Goal: Task Accomplishment & Management: Manage account settings

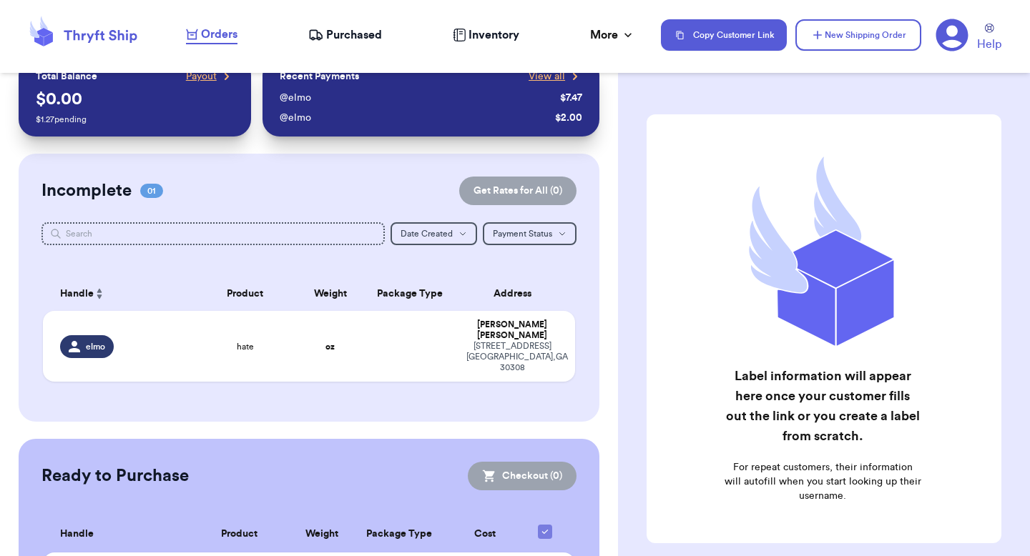
scroll to position [99, 0]
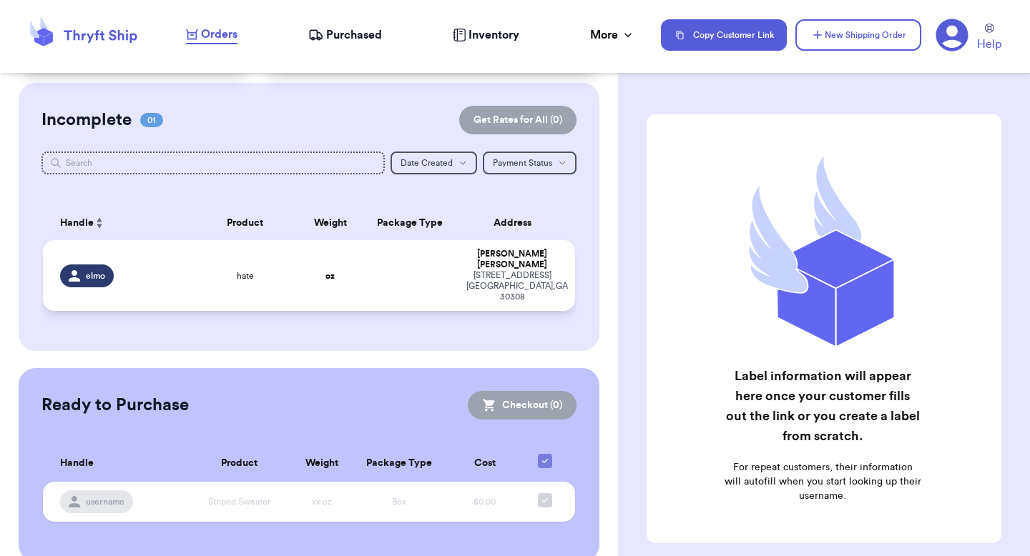
click at [298, 252] on td "oz" at bounding box center [330, 275] width 64 height 71
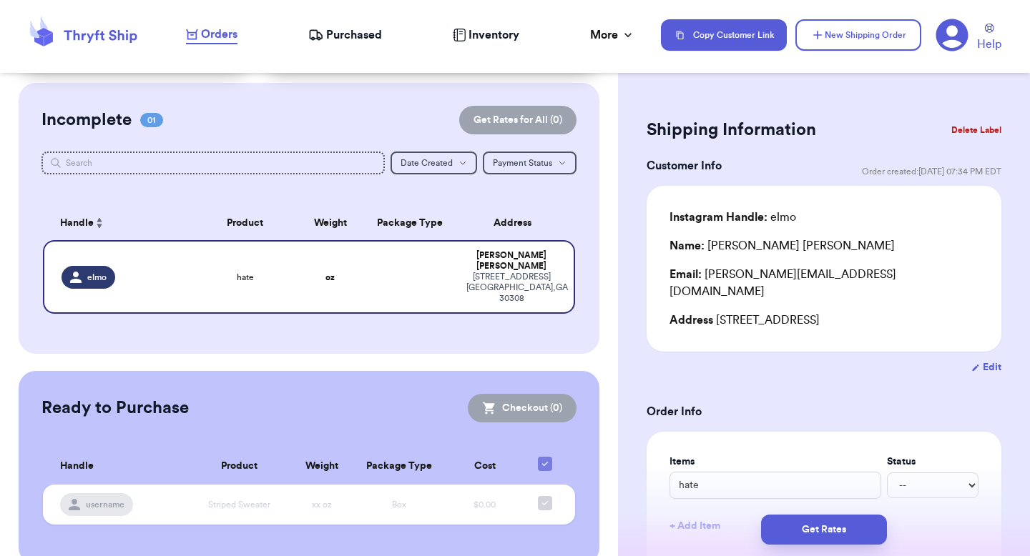
click at [761, 455] on div "Items Status hate -- Paid Owes" at bounding box center [823, 477] width 309 height 44
click at [754, 472] on input "hate" at bounding box center [775, 485] width 212 height 27
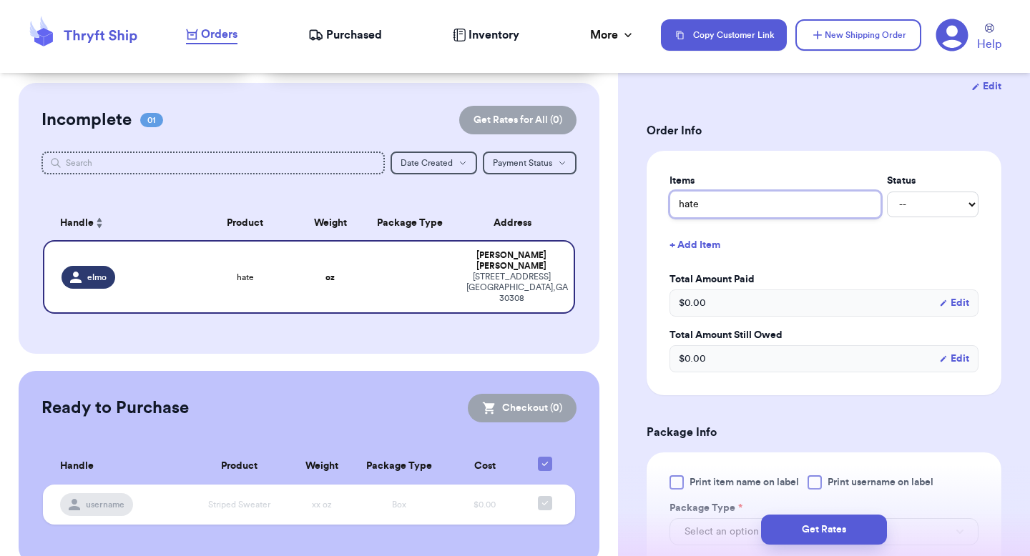
type input "hate"
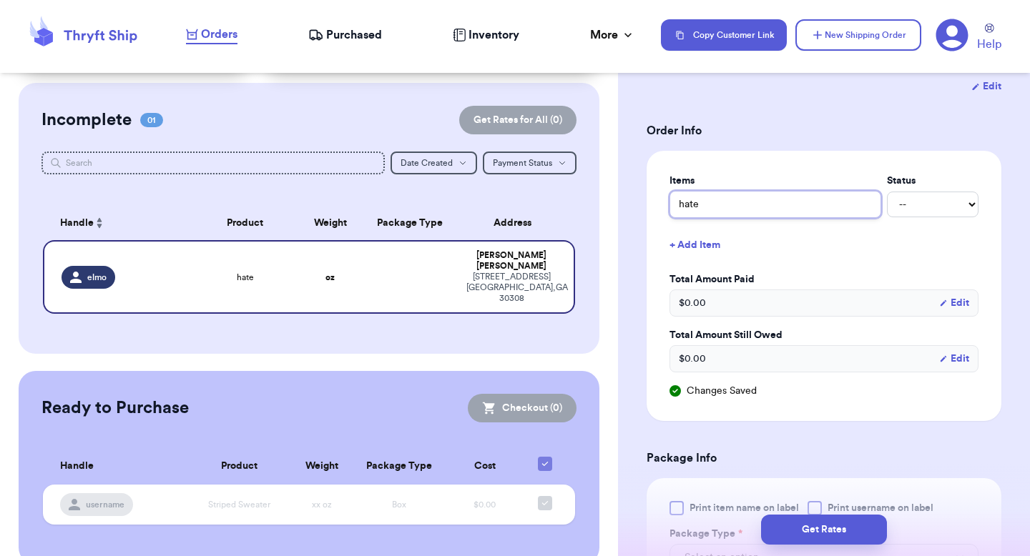
type input "hate"
drag, startPoint x: 785, startPoint y: 285, endPoint x: 847, endPoint y: 275, distance: 63.6
click at [787, 290] on div "$ 0.00 Edit" at bounding box center [823, 303] width 309 height 27
click at [940, 296] on button "Edit" at bounding box center [954, 303] width 30 height 14
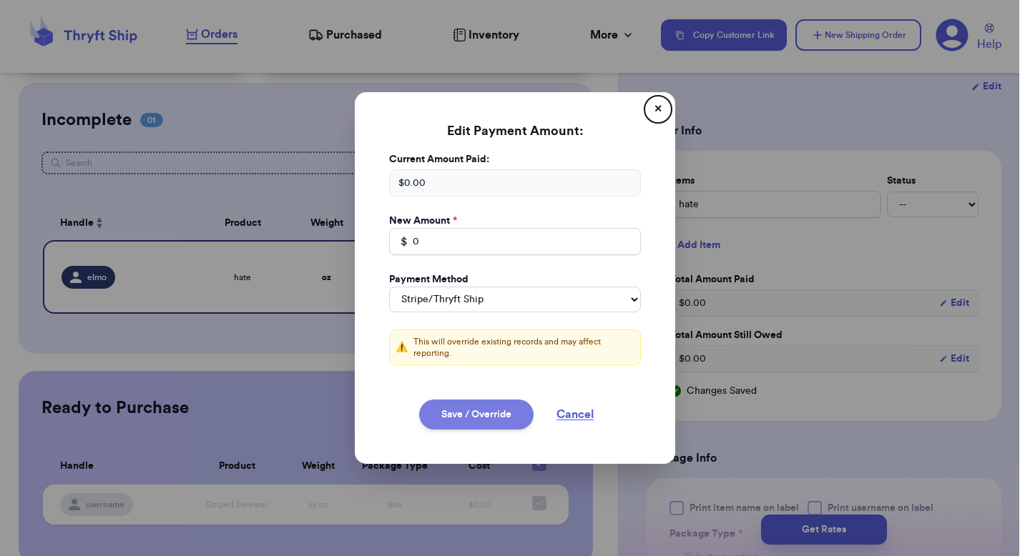
click at [491, 410] on button "Save / Override" at bounding box center [476, 415] width 114 height 30
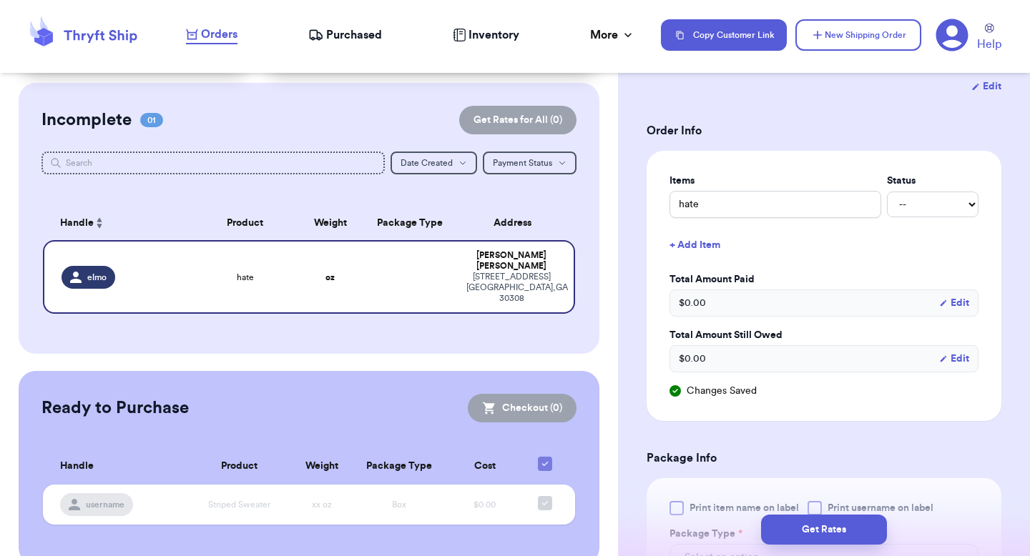
type input "0"
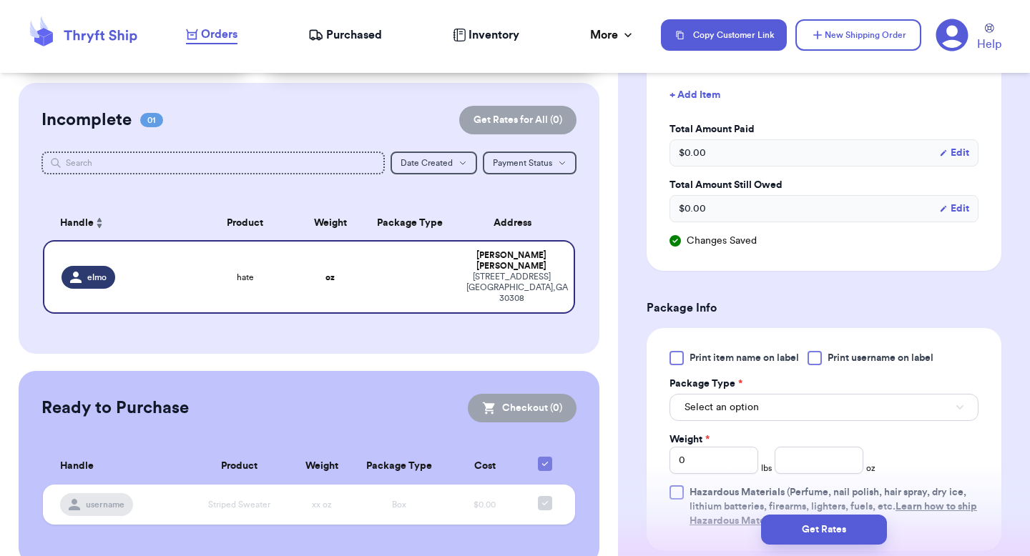
scroll to position [495, 0]
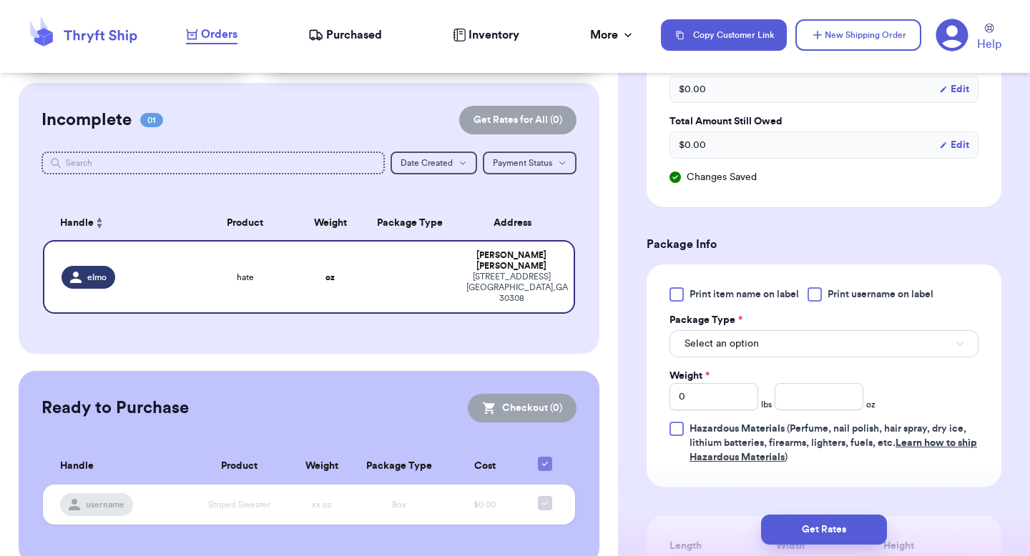
click at [817, 287] on div at bounding box center [814, 294] width 14 height 14
click at [0, 0] on input "Print username on label" at bounding box center [0, 0] width 0 height 0
click at [692, 287] on span "Print item name on label" at bounding box center [743, 294] width 109 height 14
click at [0, 0] on input "Print item name on label" at bounding box center [0, 0] width 0 height 0
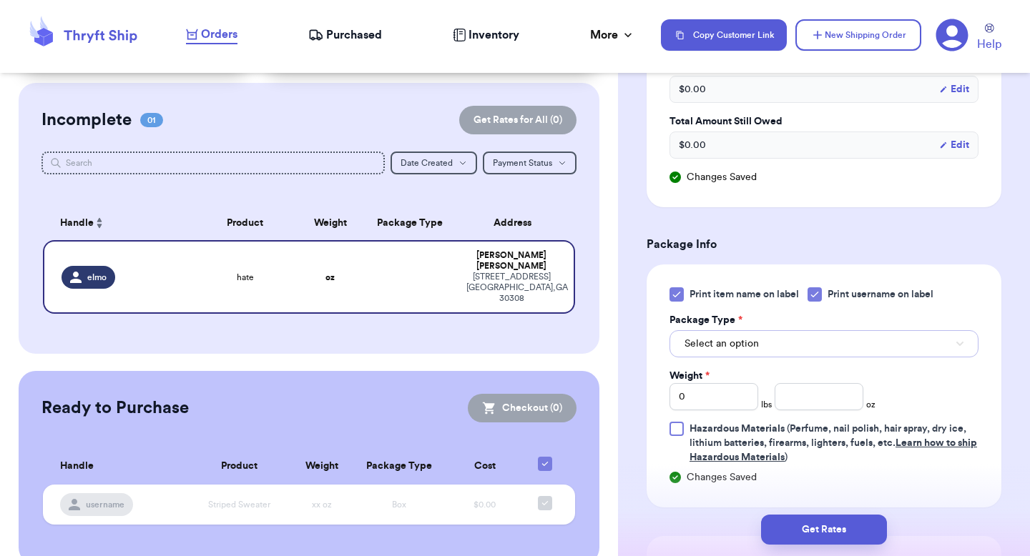
click at [723, 330] on button "Select an option" at bounding box center [823, 343] width 309 height 27
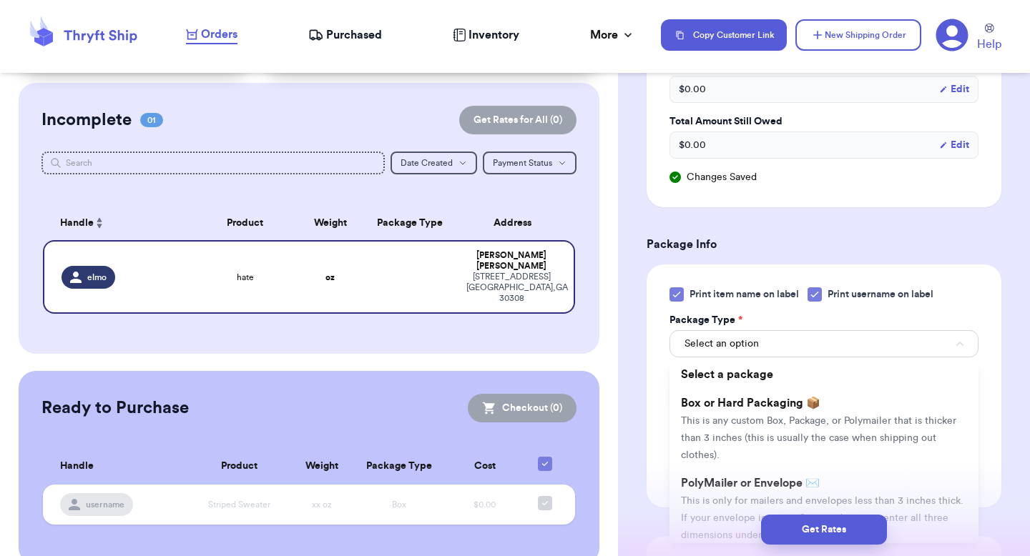
click at [760, 416] on span "This is any custom Box, Package, or Polymailer that is thicker than 3 inches (t…" at bounding box center [818, 438] width 275 height 44
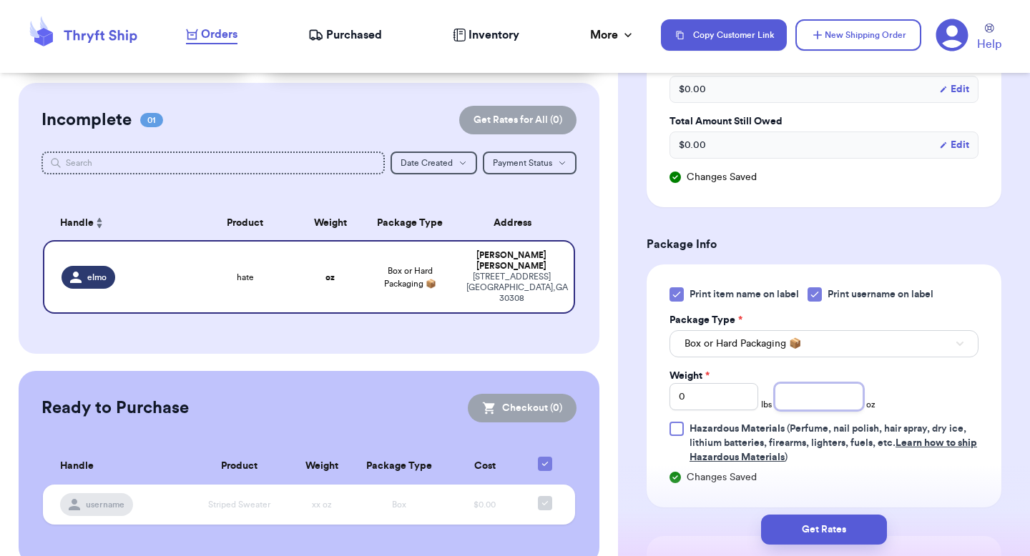
click at [831, 389] on input "number" at bounding box center [819, 396] width 89 height 27
type input "6"
click at [939, 368] on div "Print item name on label Print username on label Package Type * Box or Hard Pac…" at bounding box center [823, 375] width 309 height 177
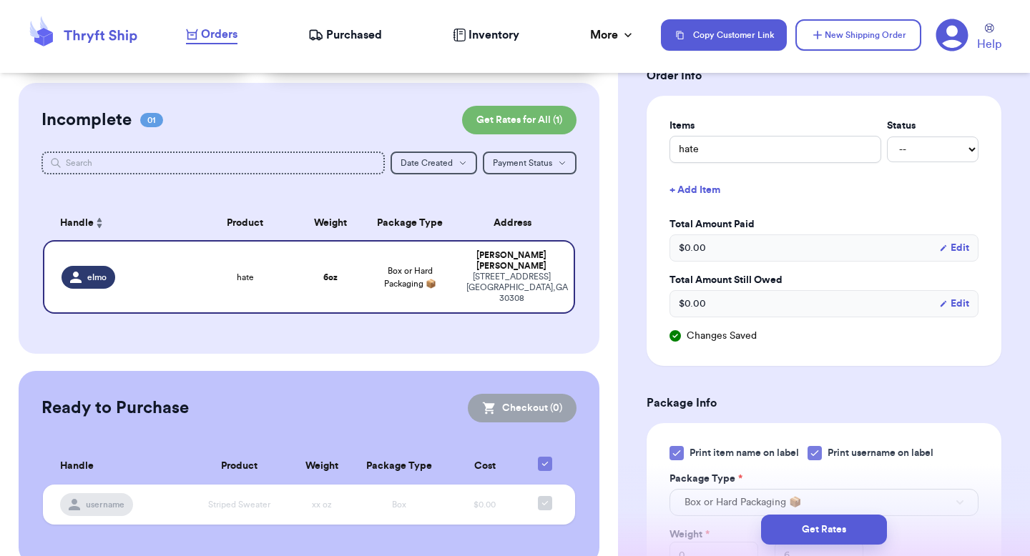
scroll to position [48, 0]
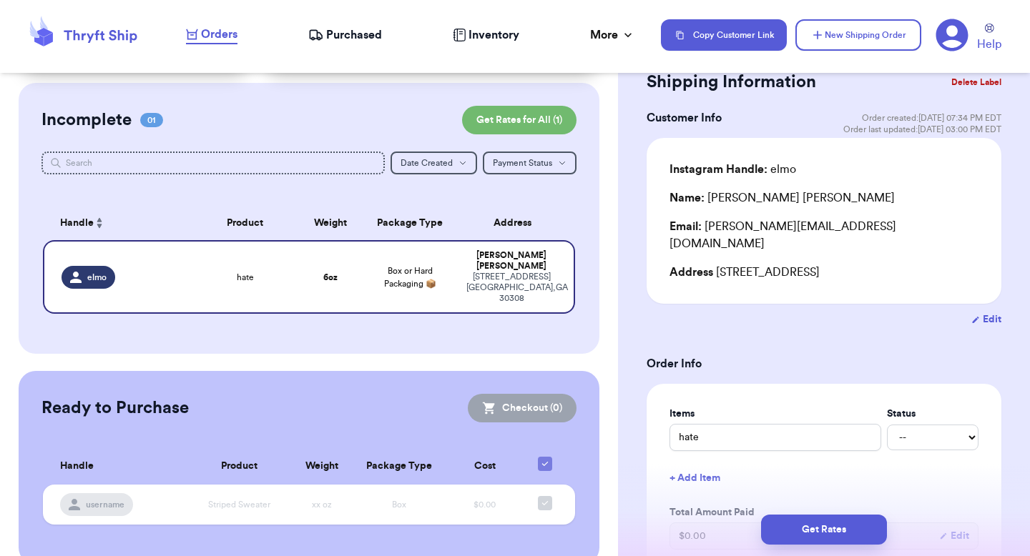
click at [973, 316] on icon "button" at bounding box center [976, 319] width 6 height 6
select select "GA"
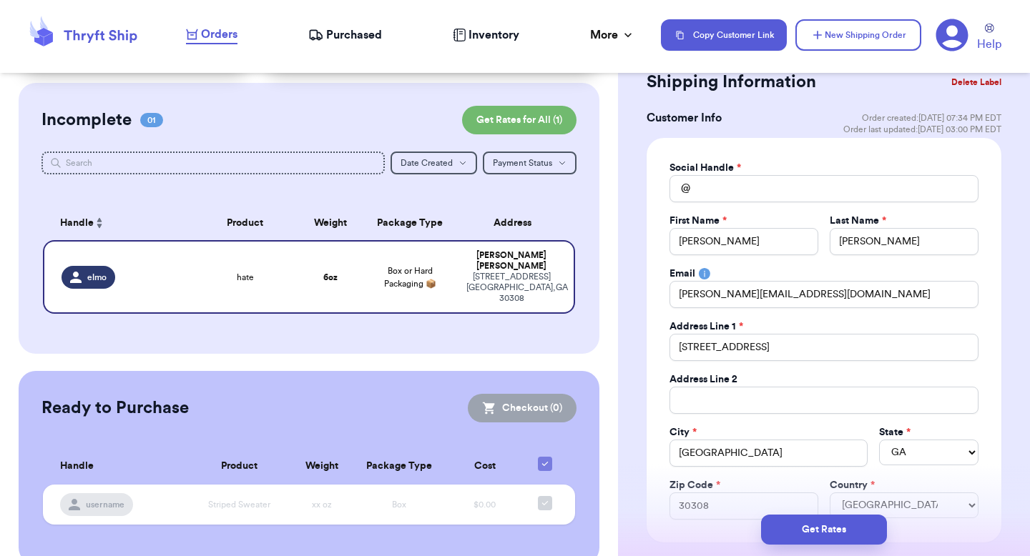
type input "elmo"
click at [845, 265] on div "Social Handle * @ elmo elmo [STREET_ADDRESS] First Name * [PERSON_NAME] Last Na…" at bounding box center [823, 340] width 309 height 359
click at [866, 240] on input "[PERSON_NAME]" at bounding box center [904, 241] width 149 height 27
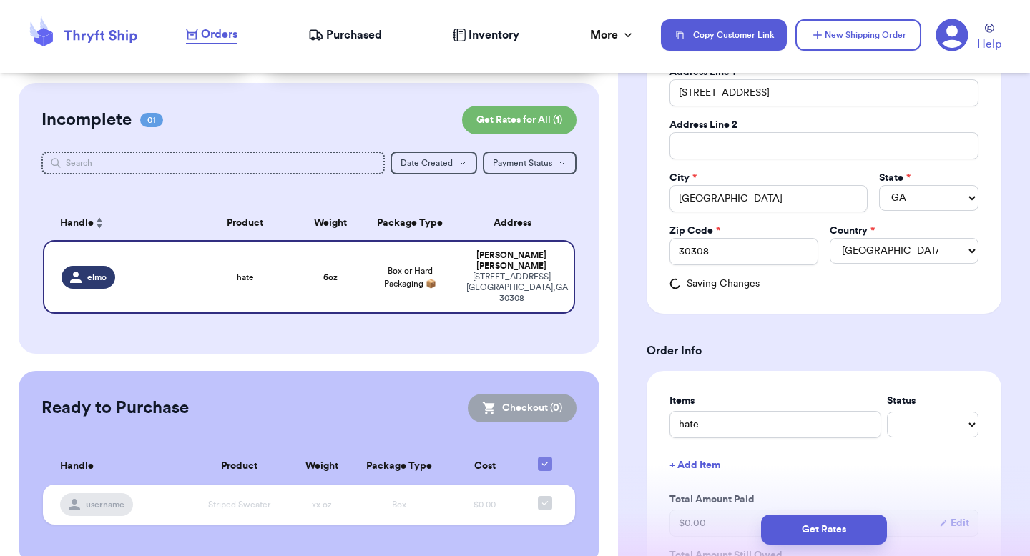
click at [795, 307] on form "Shipping Information Delete Label Customer Info Order created: [DATE] 07:34 PM …" at bounding box center [824, 518] width 355 height 1412
type input "[PERSON_NAME]"
click at [727, 260] on input "30308" at bounding box center [743, 251] width 149 height 27
click at [782, 294] on div "Social Handle * @ [PERSON_NAME] First Name * [PERSON_NAME] Last Name * [PERSON_…" at bounding box center [824, 98] width 355 height 431
click at [723, 250] on input "30309" at bounding box center [743, 251] width 149 height 27
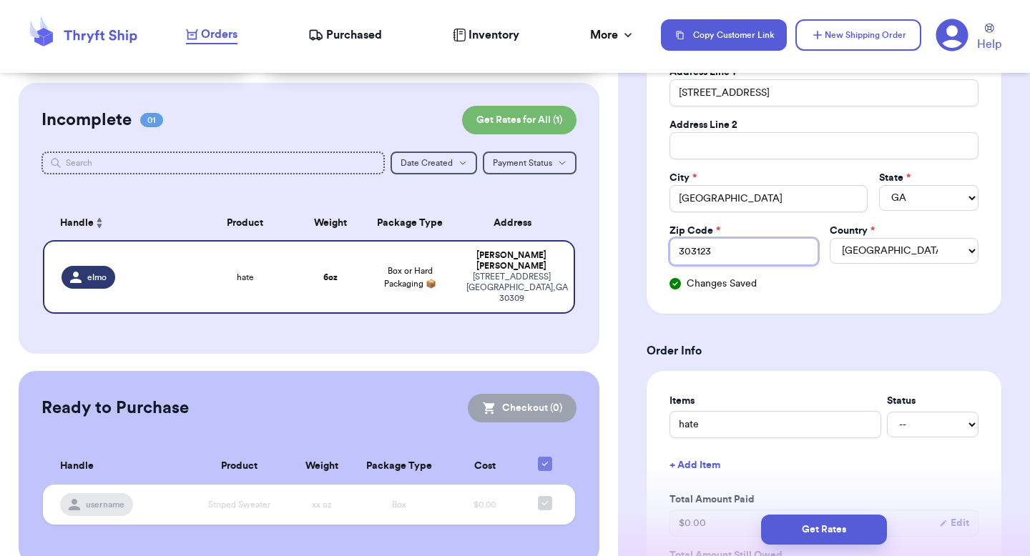
type input "303123"
click at [831, 310] on div "Social Handle * @ [PERSON_NAME] First Name * [PERSON_NAME] Last Name * [PERSON_…" at bounding box center [824, 98] width 355 height 431
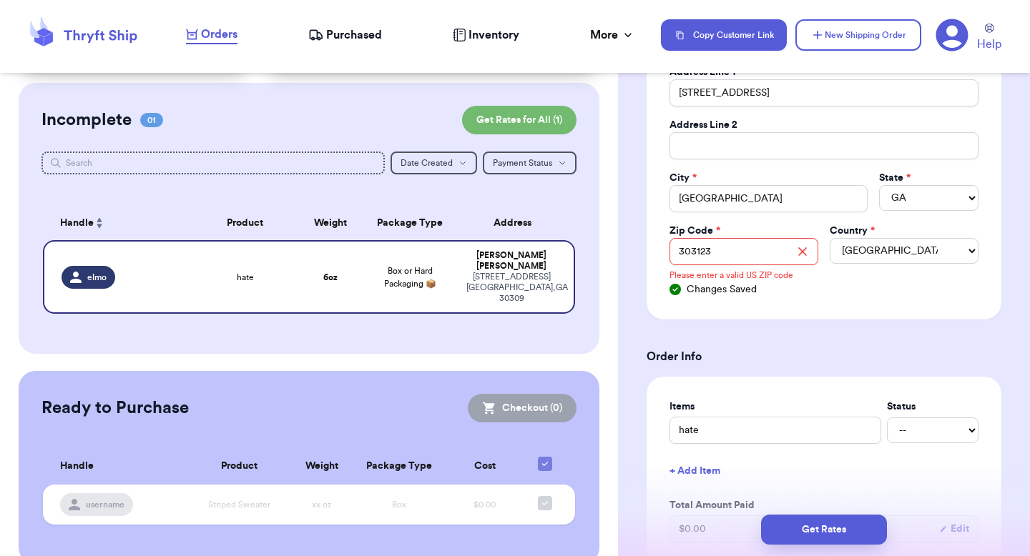
click at [800, 295] on div "Changes Saved" at bounding box center [823, 289] width 309 height 14
click at [779, 287] on div "Changes Saved" at bounding box center [823, 289] width 309 height 14
click at [526, 282] on td "[PERSON_NAME] [STREET_ADDRESS]" at bounding box center [516, 277] width 117 height 74
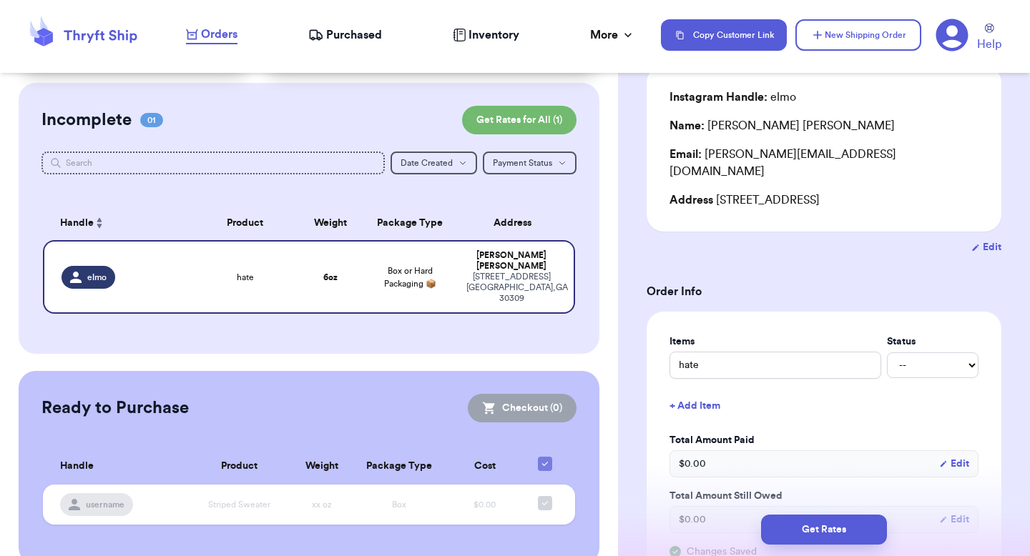
scroll to position [0, 0]
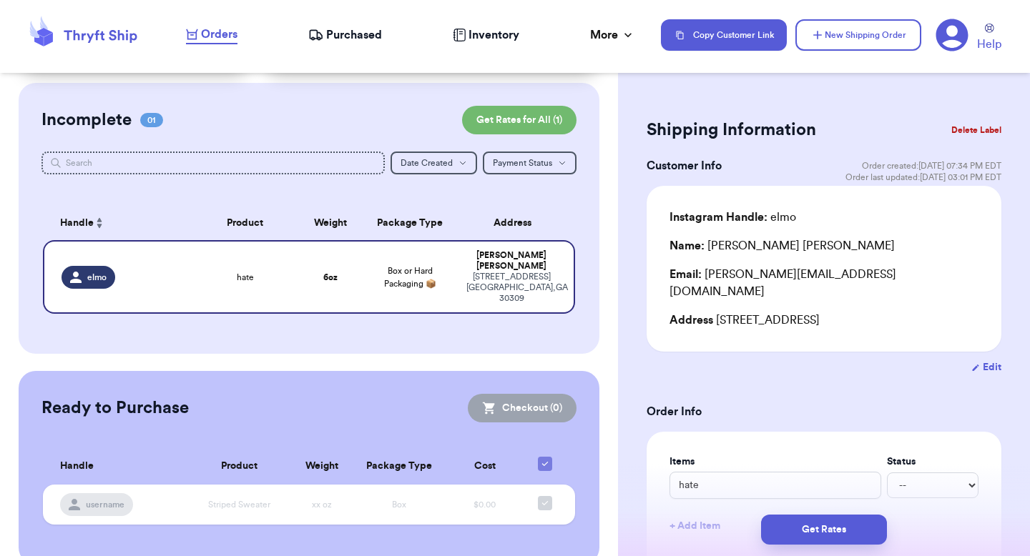
drag, startPoint x: 965, startPoint y: 341, endPoint x: 981, endPoint y: 349, distance: 17.6
click at [982, 360] on button "Edit" at bounding box center [986, 367] width 30 height 14
select select "GA"
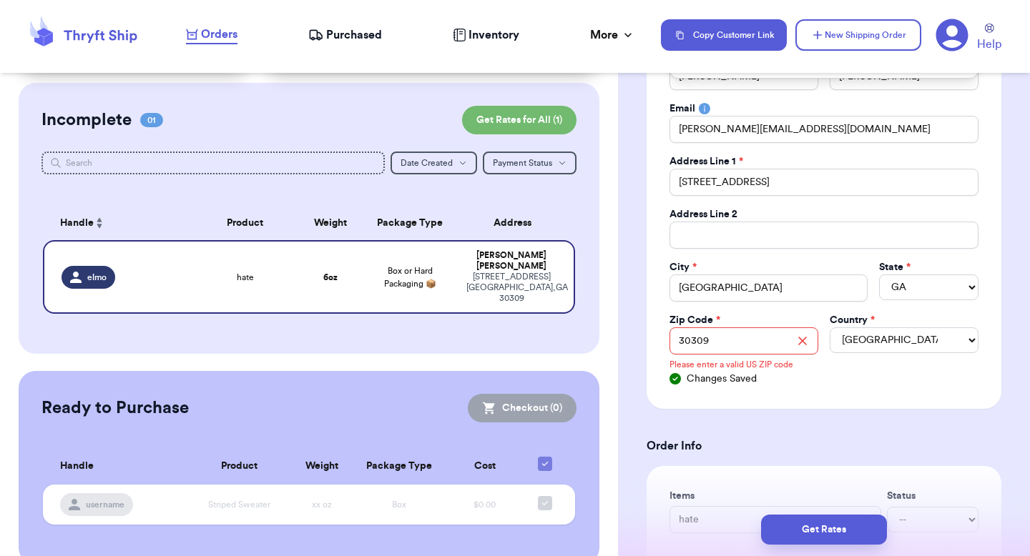
scroll to position [281, 0]
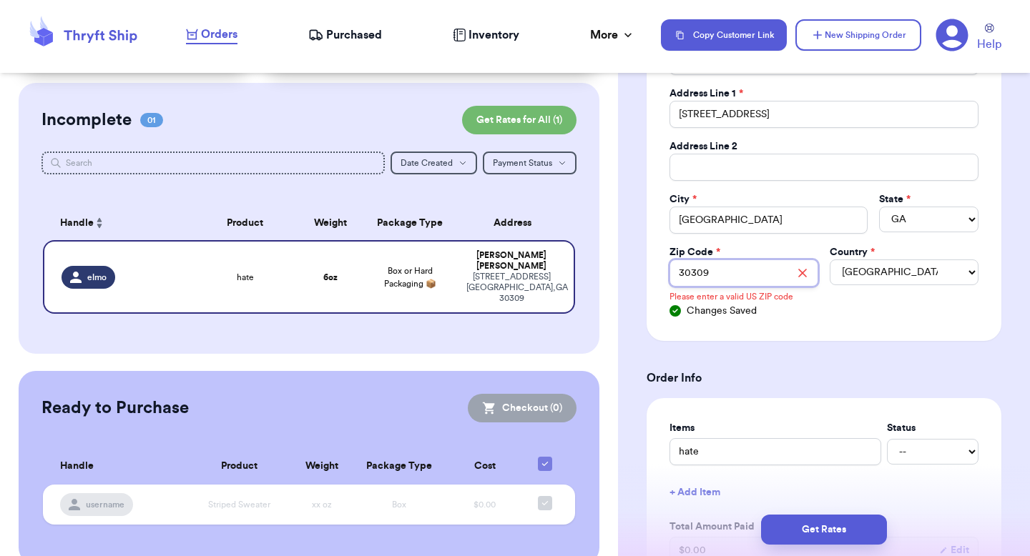
click at [739, 267] on input "30309" at bounding box center [743, 273] width 149 height 27
type input "303123"
